Goal: Task Accomplishment & Management: Manage account settings

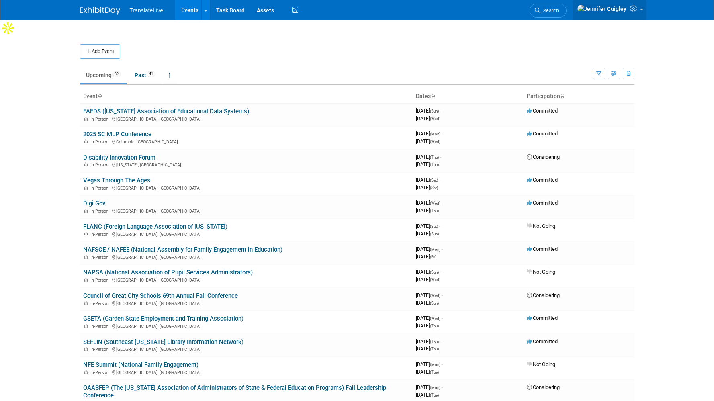
click at [621, 10] on img at bounding box center [602, 8] width 50 height 9
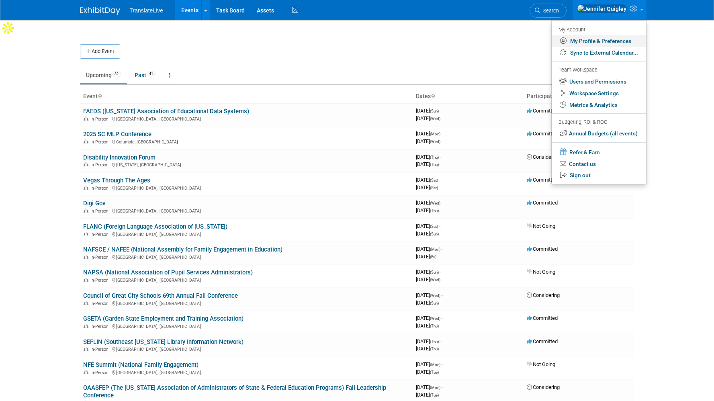
click at [602, 41] on link "My Profile & Preferences" at bounding box center [599, 41] width 94 height 12
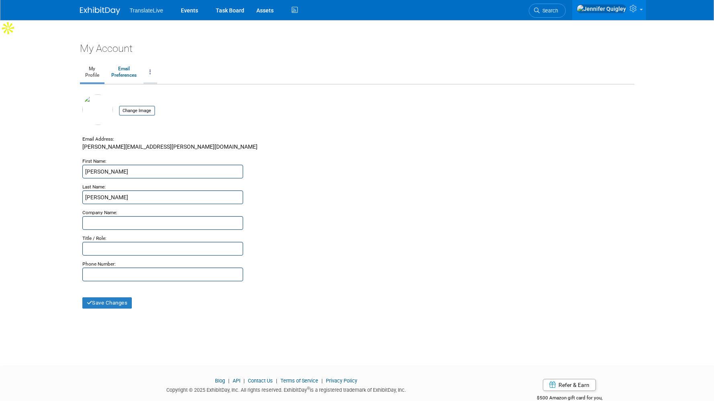
click at [152, 62] on link at bounding box center [150, 72] width 14 height 20
click at [196, 86] on link "Change Account Password" at bounding box center [183, 92] width 78 height 12
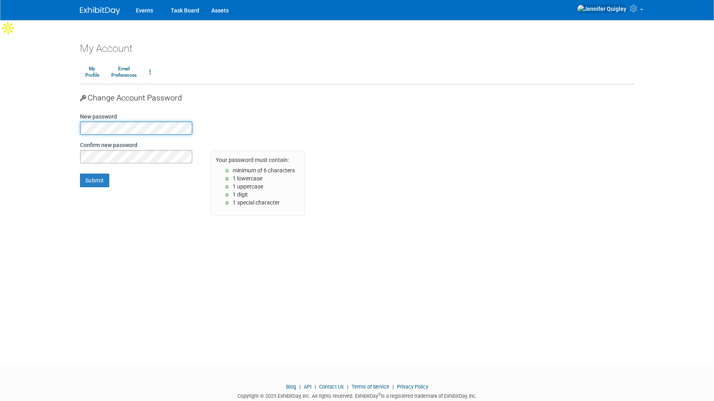
click at [50, 112] on body "Events Task Board Assets My Account" at bounding box center [357, 200] width 714 height 401
click at [97, 174] on input "Submit" at bounding box center [94, 181] width 29 height 14
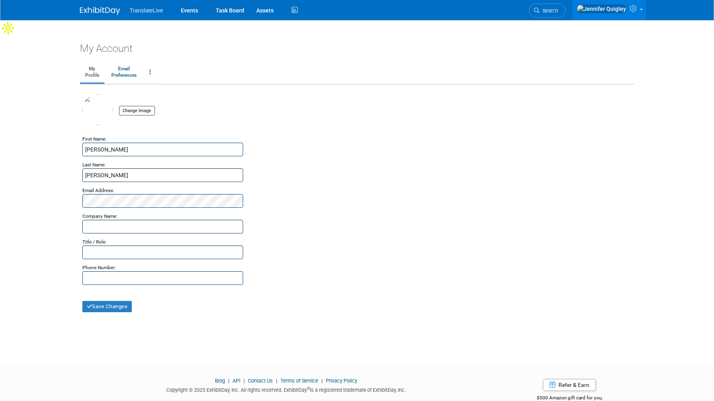
click at [149, 10] on span "TranslateLive" at bounding box center [147, 10] width 34 height 6
